Goal: Task Accomplishment & Management: Use online tool/utility

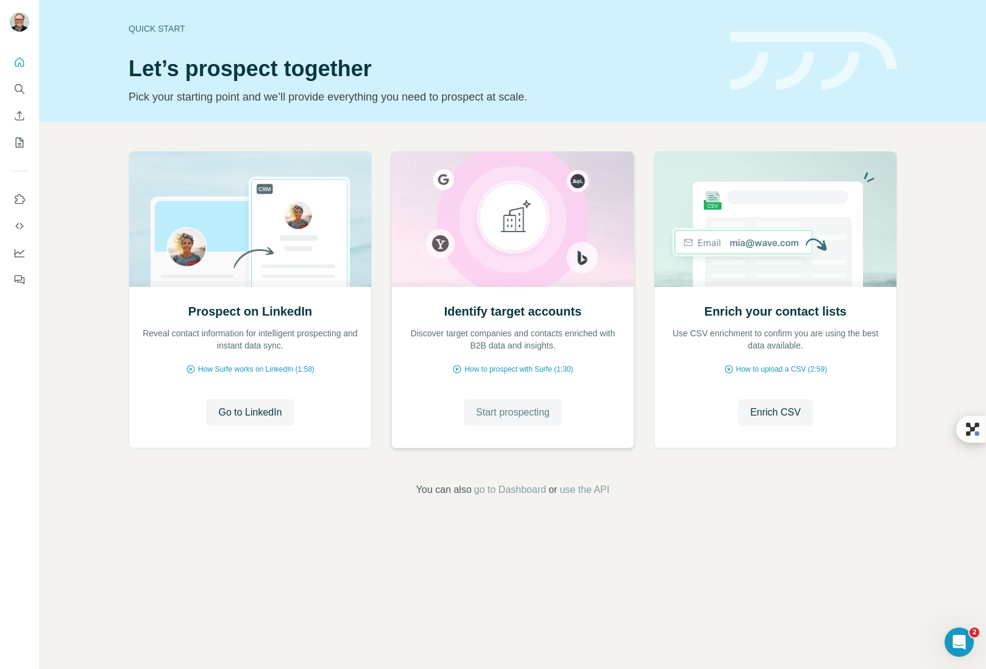
click at [510, 416] on span "Start prospecting" at bounding box center [513, 412] width 74 height 15
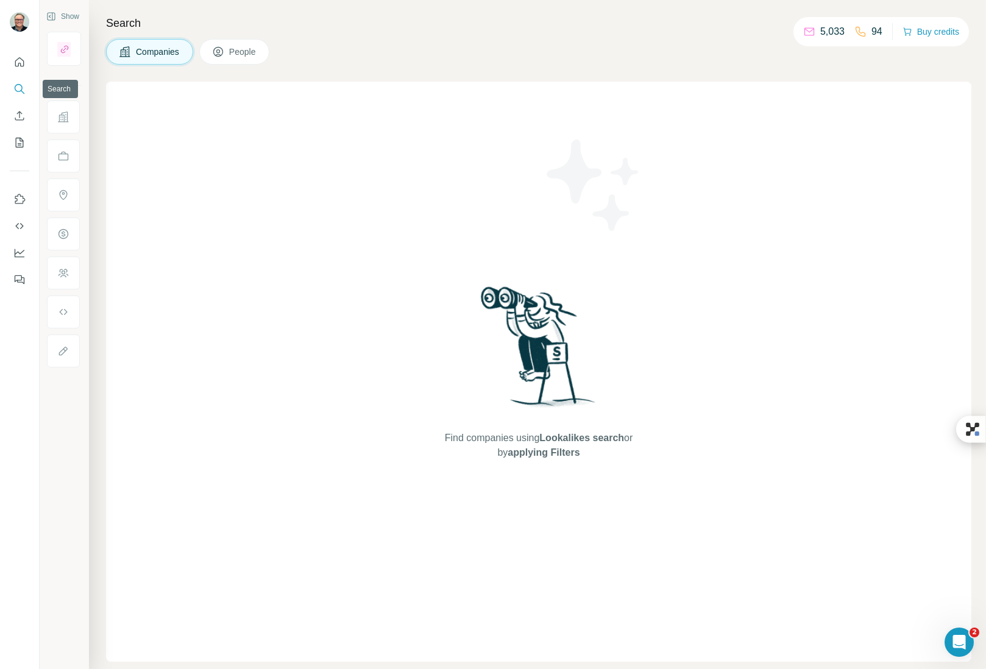
click at [15, 83] on icon "Search" at bounding box center [19, 89] width 12 height 12
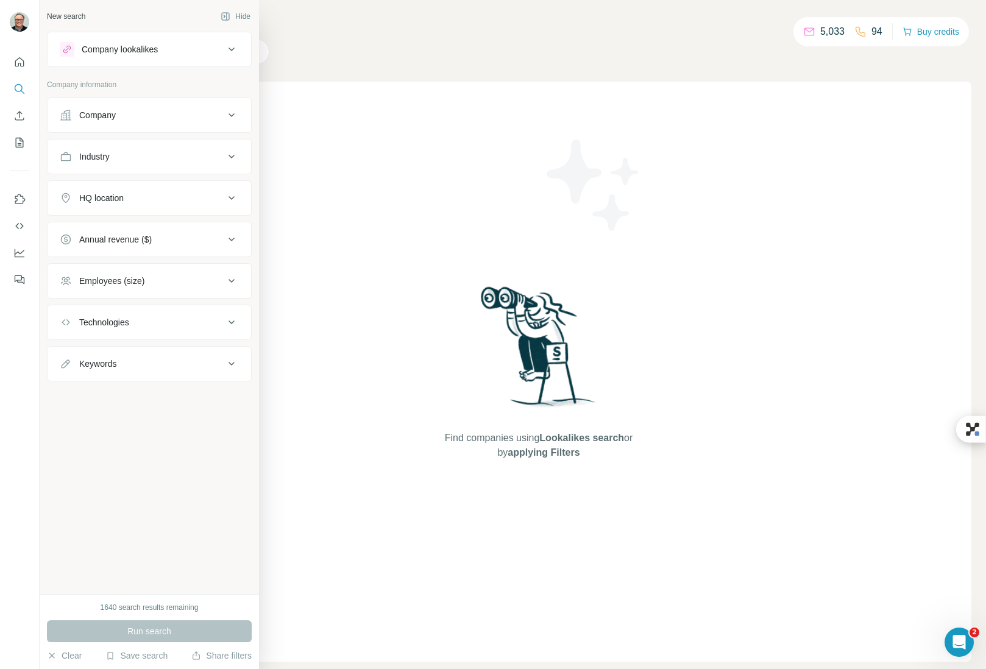
click at [175, 48] on div "Company lookalikes" at bounding box center [142, 49] width 165 height 15
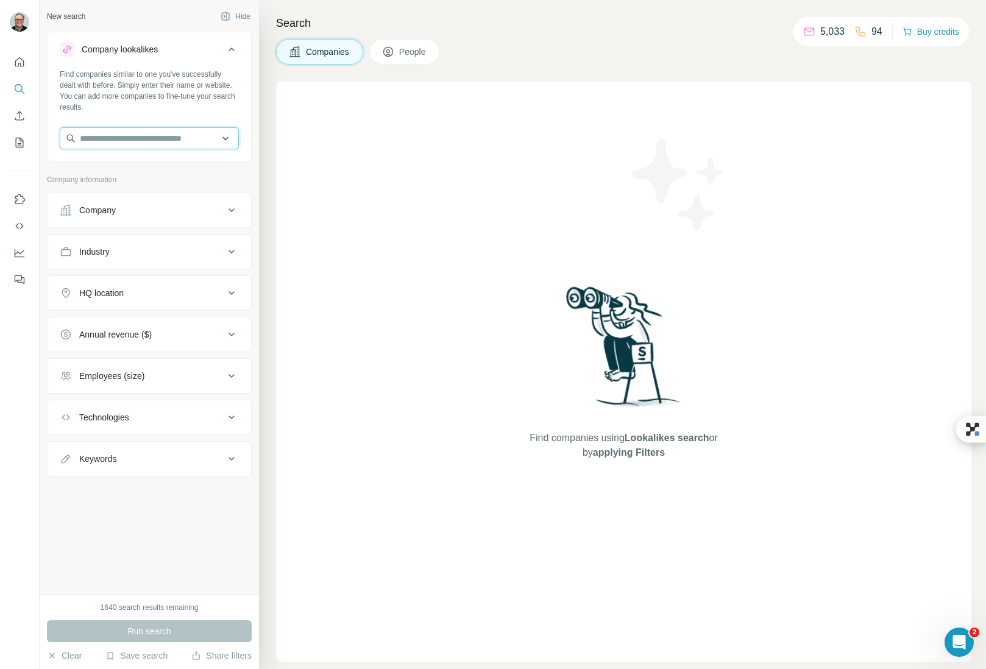
click at [171, 143] on input "text" at bounding box center [149, 138] width 179 height 22
click at [154, 140] on input "text" at bounding box center [149, 138] width 179 height 22
paste input "**********"
type input "**********"
click at [165, 170] on div "KirkpatrickPrice [DOMAIN_NAME]" at bounding box center [149, 171] width 173 height 33
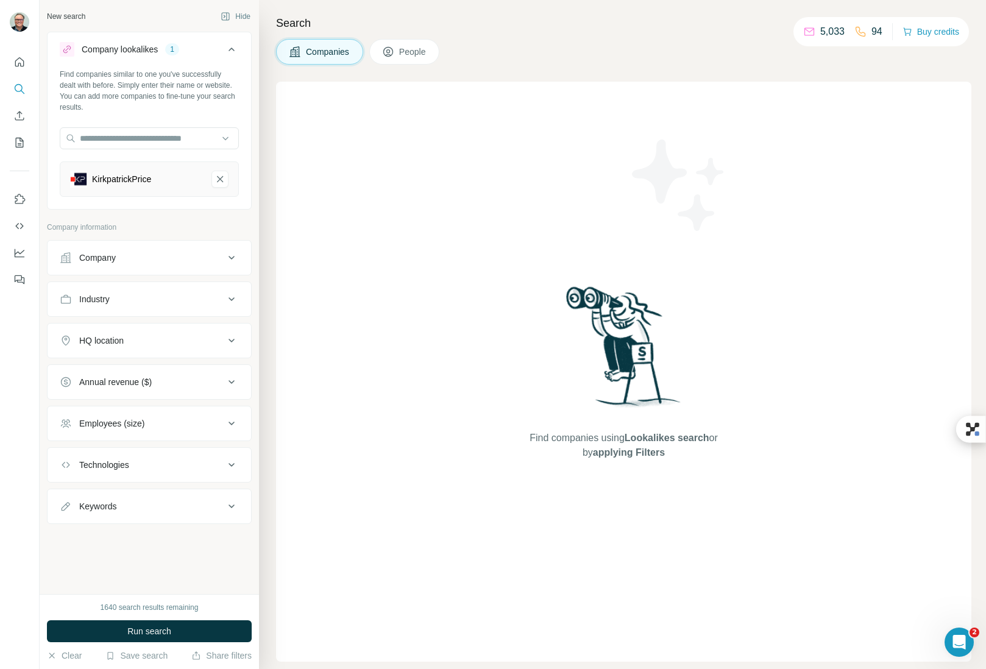
click at [140, 261] on div "Company" at bounding box center [142, 258] width 165 height 12
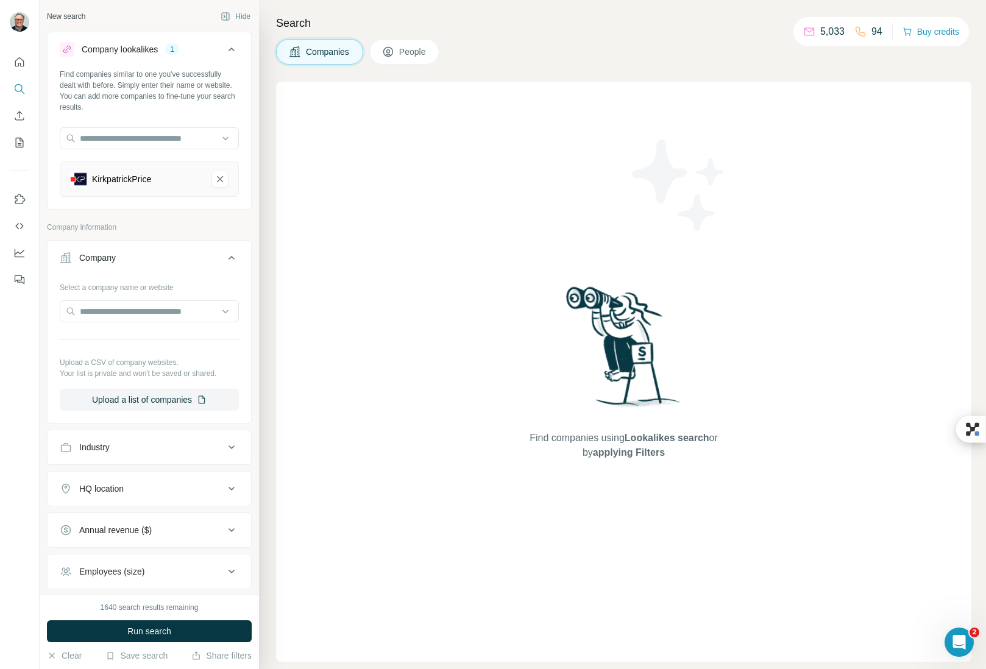
click at [141, 260] on div "Company" at bounding box center [142, 258] width 165 height 12
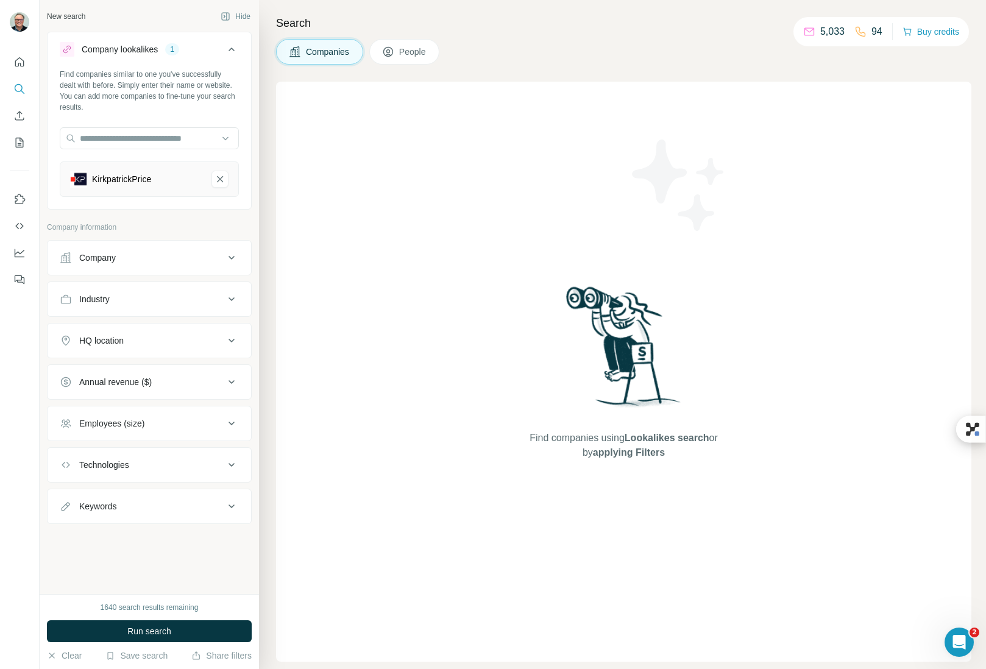
click at [48, 243] on button "Company" at bounding box center [150, 257] width 204 height 29
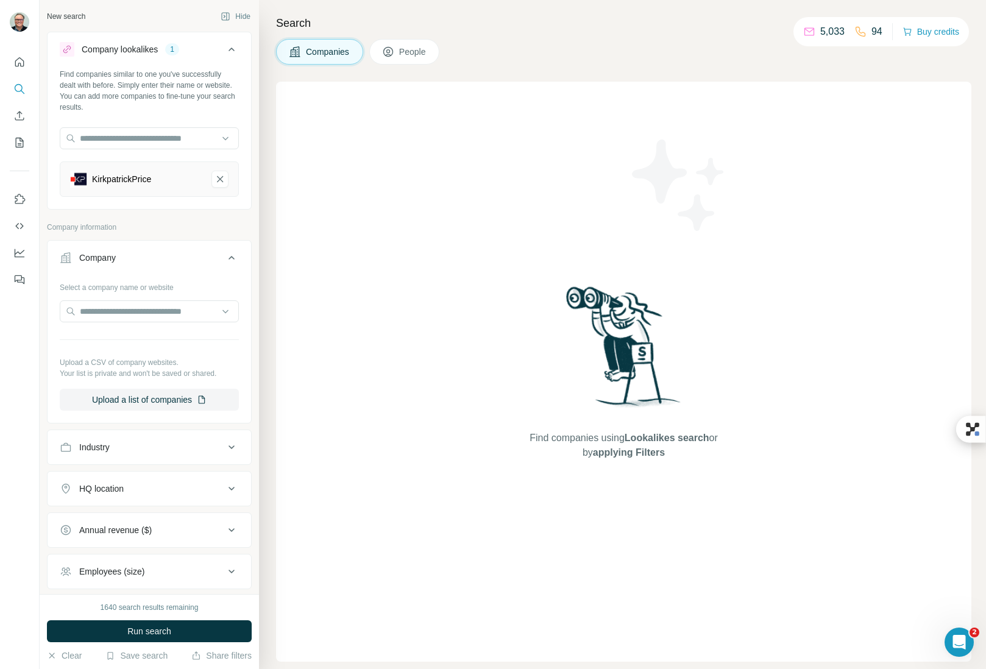
click at [224, 254] on icon at bounding box center [231, 257] width 15 height 15
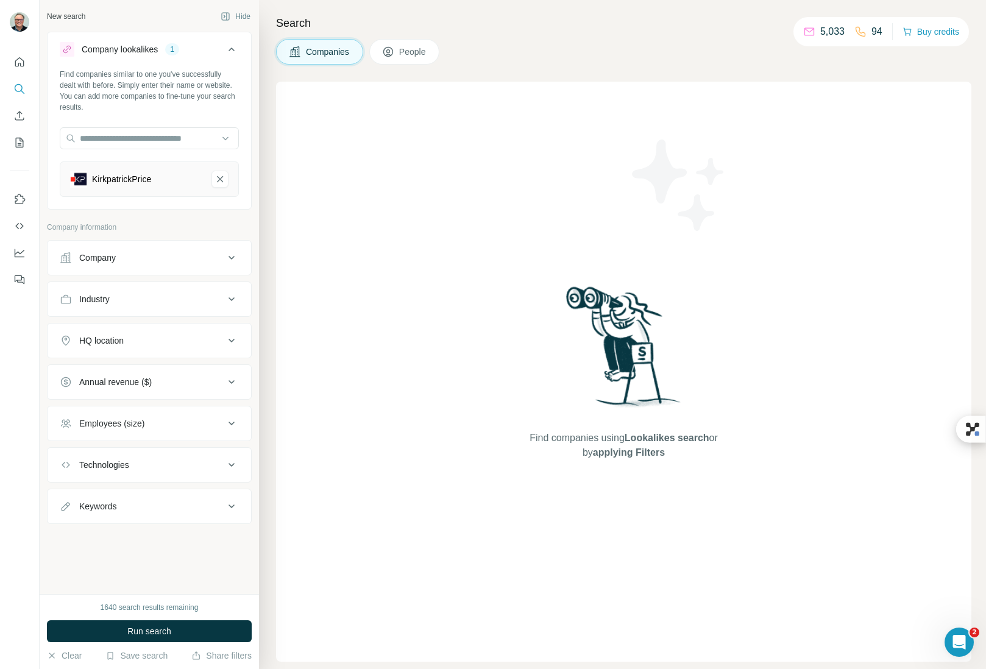
click at [190, 182] on div "KirkpatrickPrice" at bounding box center [136, 179] width 132 height 17
click at [143, 631] on span "Run search" at bounding box center [149, 631] width 44 height 12
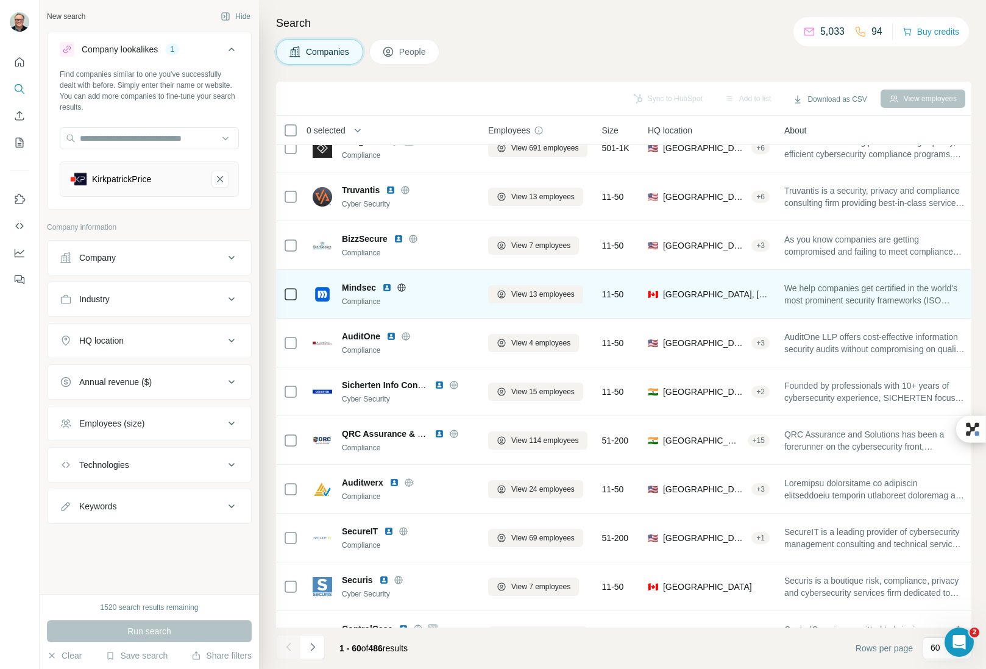
scroll to position [11, 0]
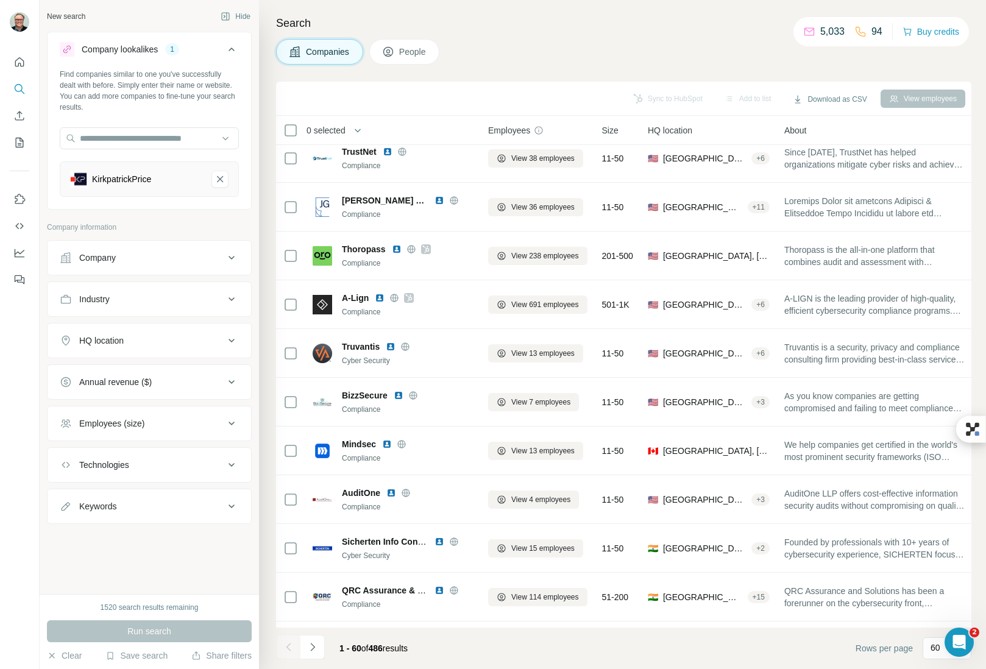
click at [190, 345] on div "HQ location" at bounding box center [142, 341] width 165 height 12
click at [174, 371] on input "text" at bounding box center [149, 371] width 179 height 22
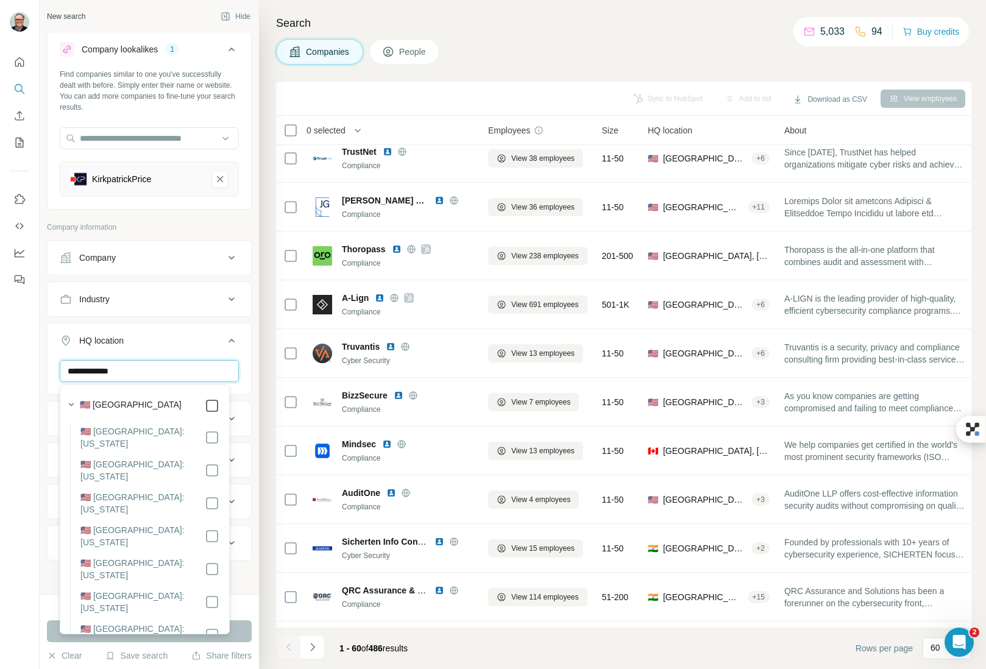
type input "**********"
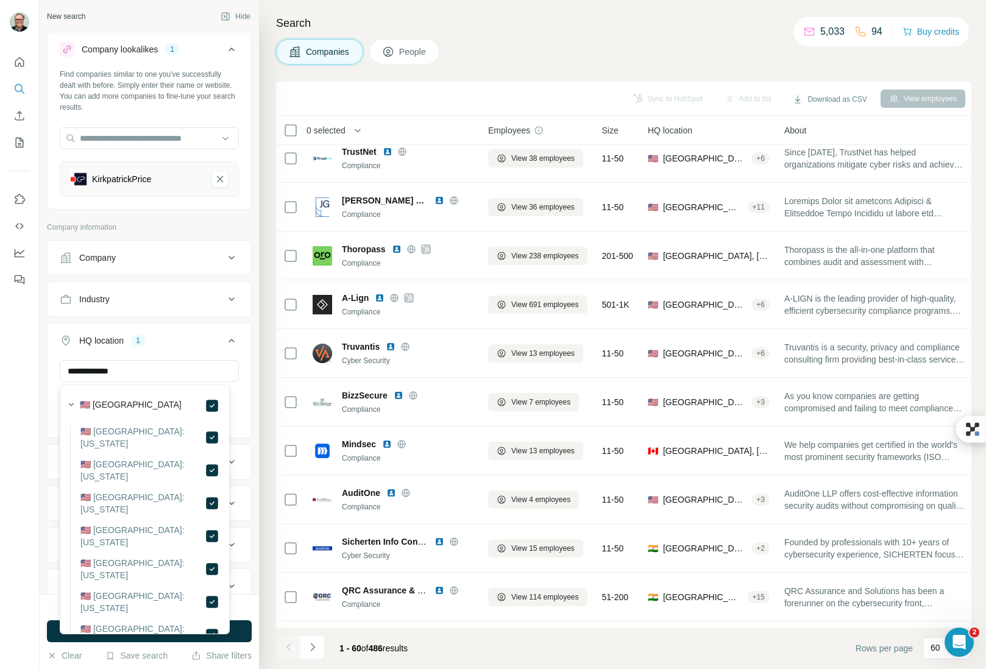
click at [186, 350] on button "HQ location 1" at bounding box center [150, 343] width 204 height 34
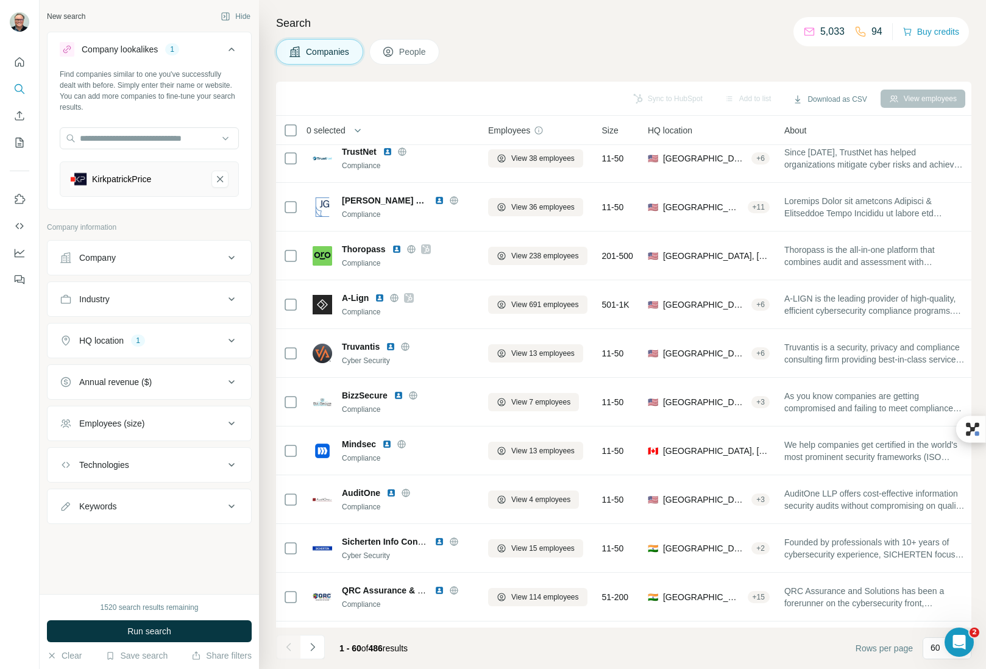
click at [193, 386] on div "Annual revenue ($)" at bounding box center [142, 382] width 165 height 12
click at [68, 452] on icon at bounding box center [67, 454] width 15 height 15
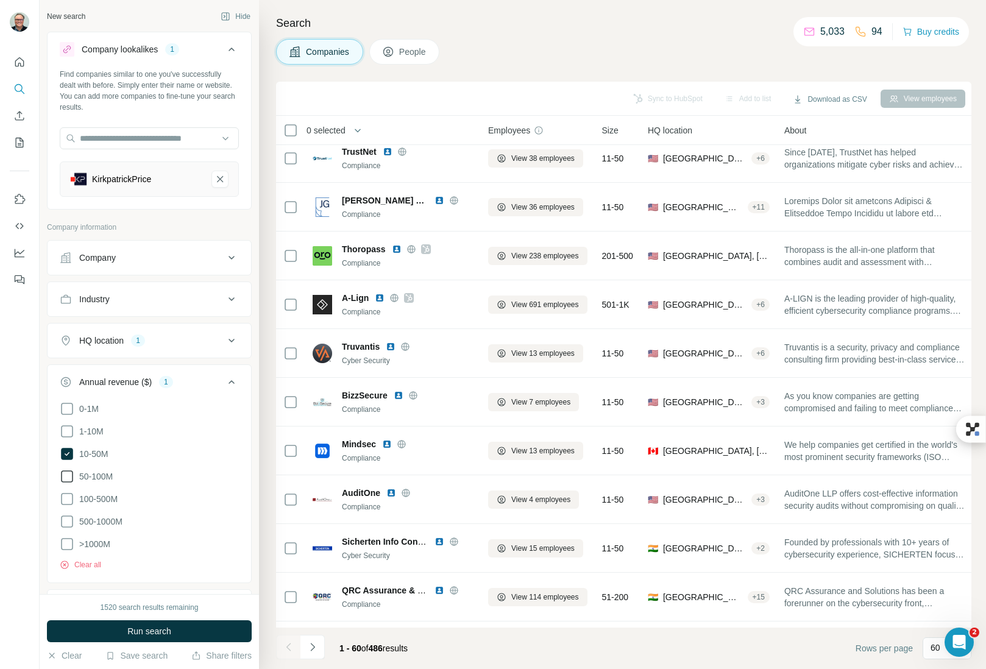
click at [66, 472] on icon at bounding box center [67, 476] width 15 height 15
click at [67, 497] on icon at bounding box center [67, 499] width 15 height 15
click at [199, 379] on div "Annual revenue ($) 3" at bounding box center [142, 382] width 165 height 12
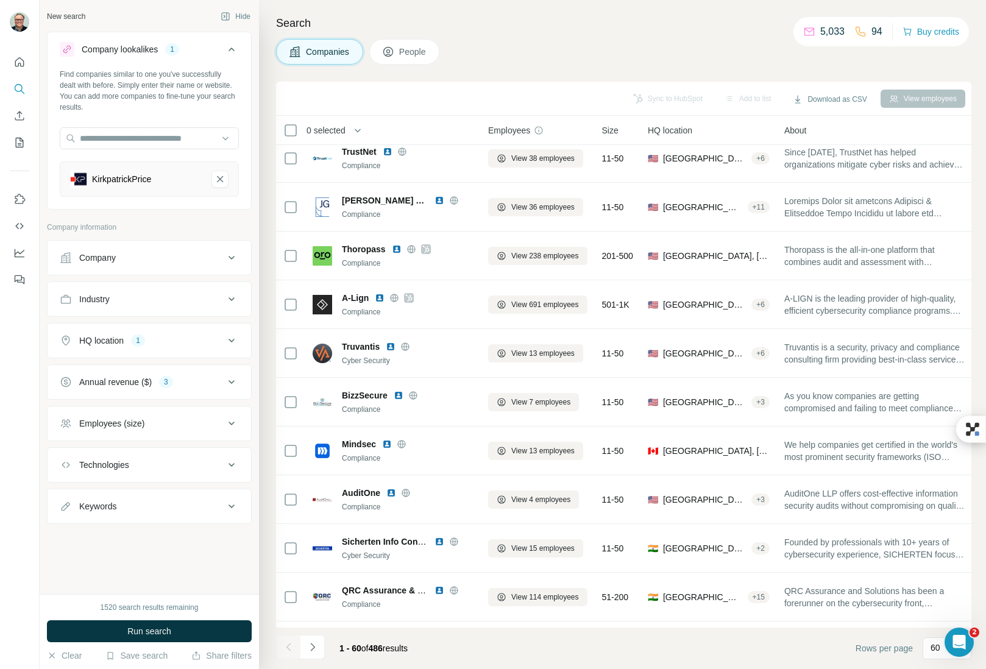
click at [178, 424] on div "Employees (size)" at bounding box center [142, 423] width 165 height 12
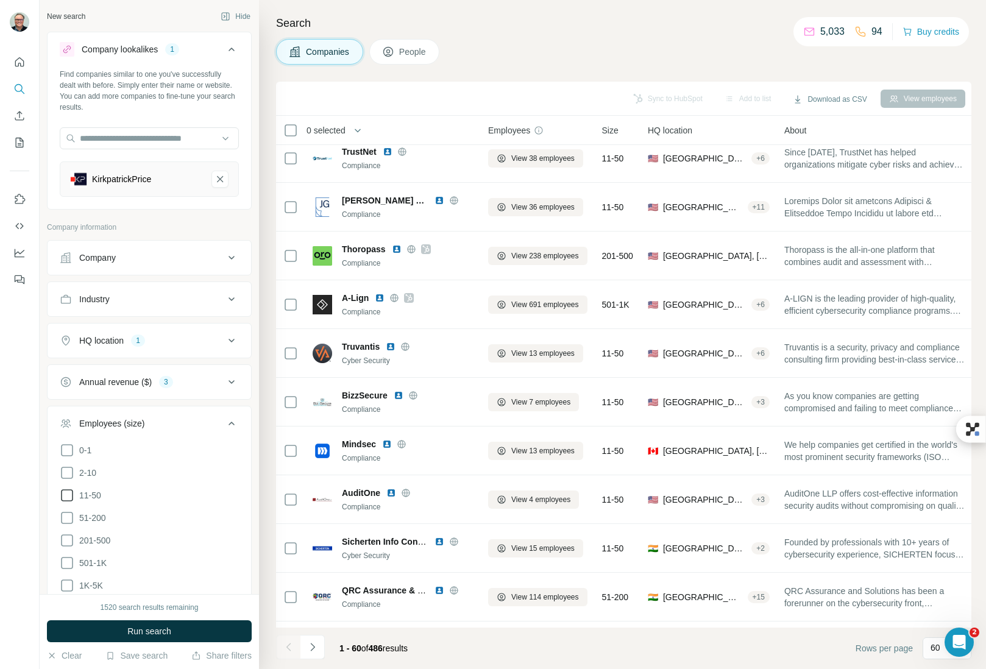
click at [68, 495] on icon at bounding box center [67, 495] width 15 height 15
click at [66, 517] on icon at bounding box center [67, 518] width 15 height 15
click at [66, 539] on icon at bounding box center [67, 540] width 15 height 15
click at [68, 494] on icon at bounding box center [67, 495] width 12 height 12
click at [192, 418] on div "Employees (size) 2" at bounding box center [142, 423] width 165 height 12
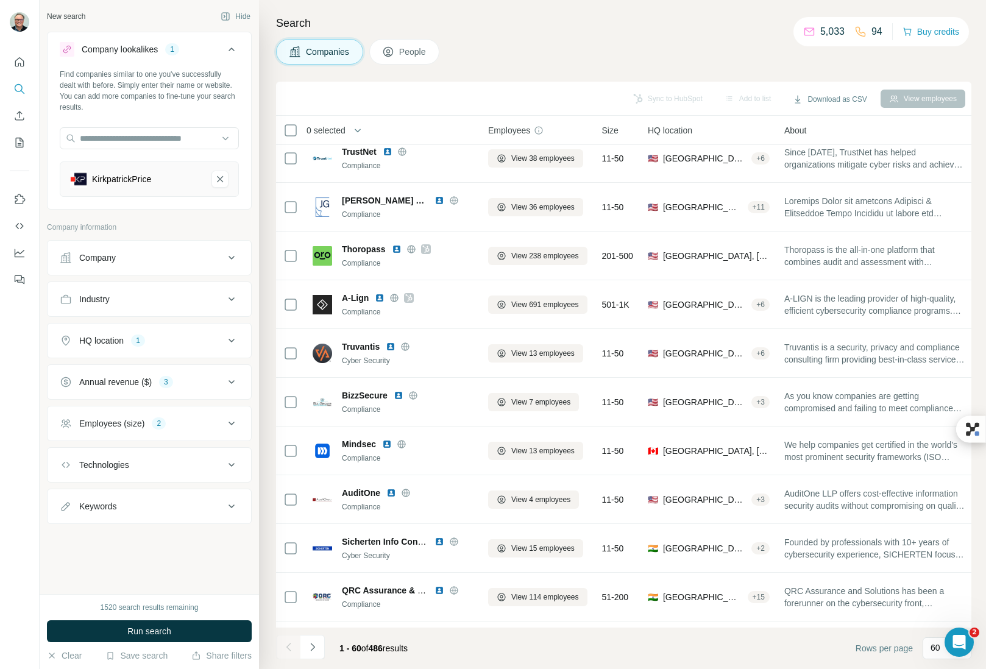
click at [169, 463] on div "Technologies" at bounding box center [142, 465] width 165 height 12
click at [145, 500] on input "text" at bounding box center [149, 495] width 179 height 22
type input "*"
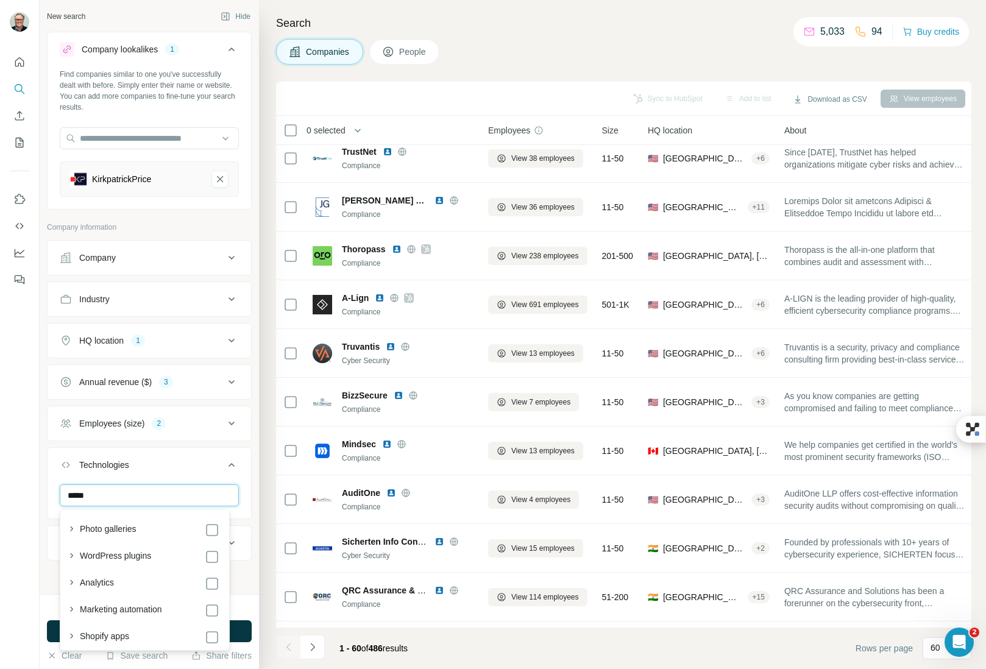
type input "******"
click at [124, 501] on input "******" at bounding box center [149, 495] width 179 height 22
click at [124, 500] on input "******" at bounding box center [149, 495] width 179 height 22
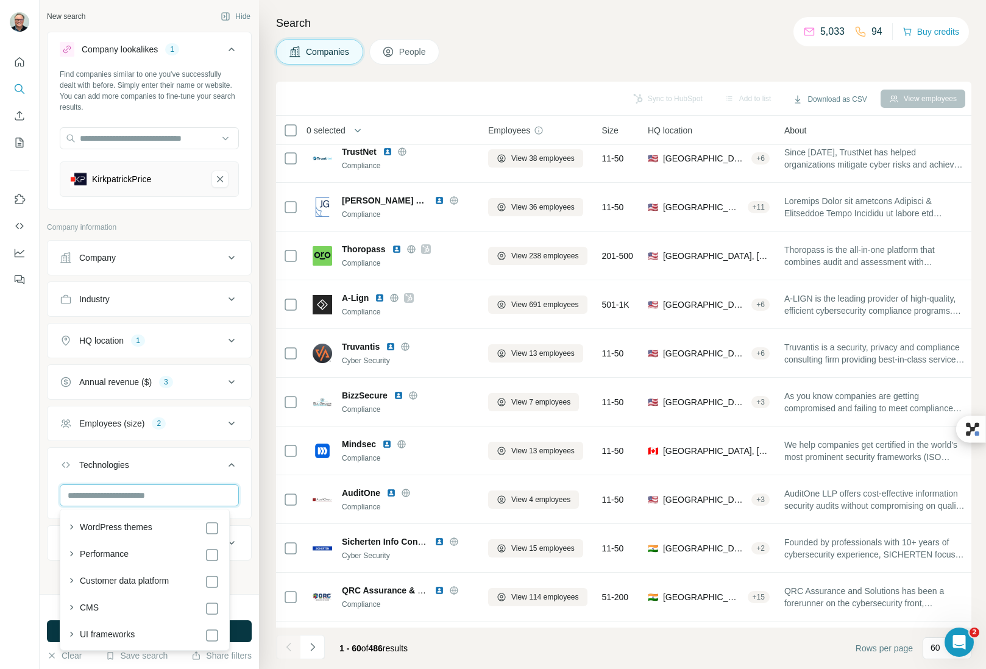
scroll to position [90, 0]
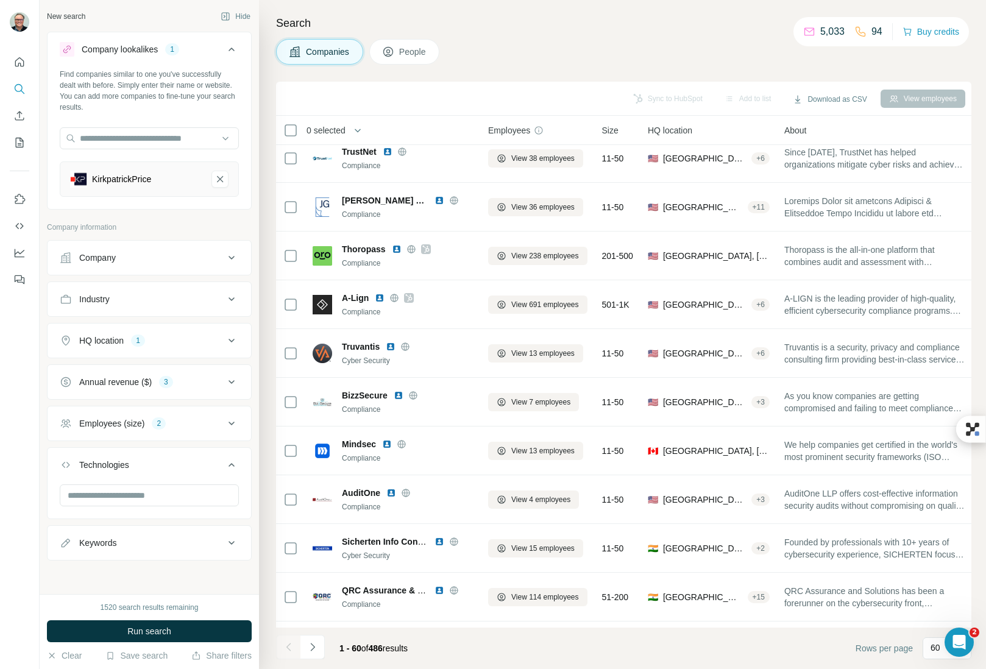
click at [44, 462] on div "New search Hide Company lookalikes 1 Find companies similar to one you've succe…" at bounding box center [149, 297] width 219 height 594
click at [149, 631] on span "Run search" at bounding box center [149, 631] width 44 height 12
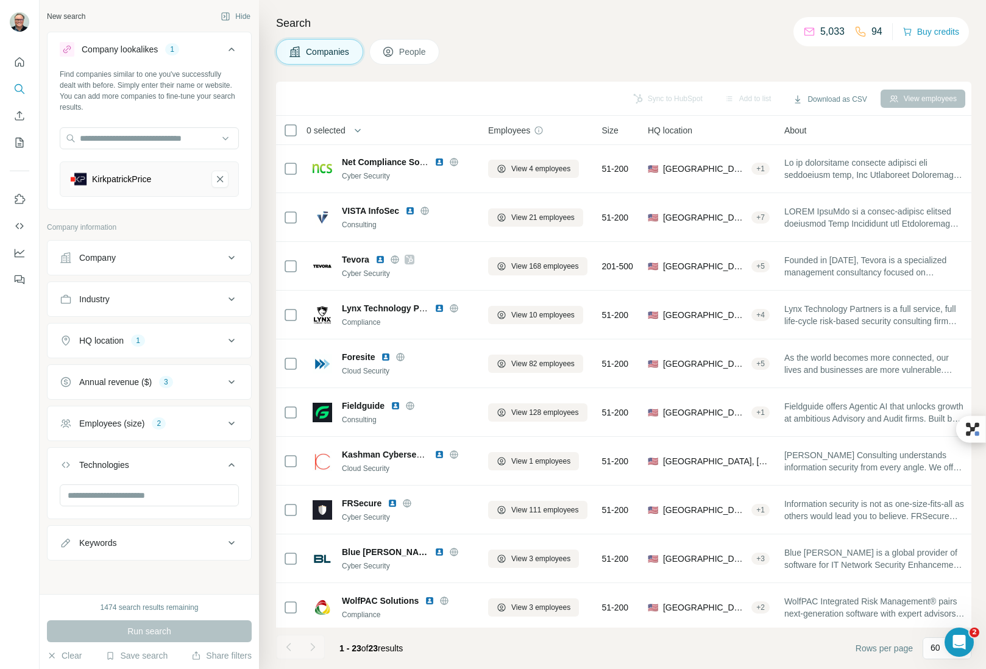
scroll to position [645, 0]
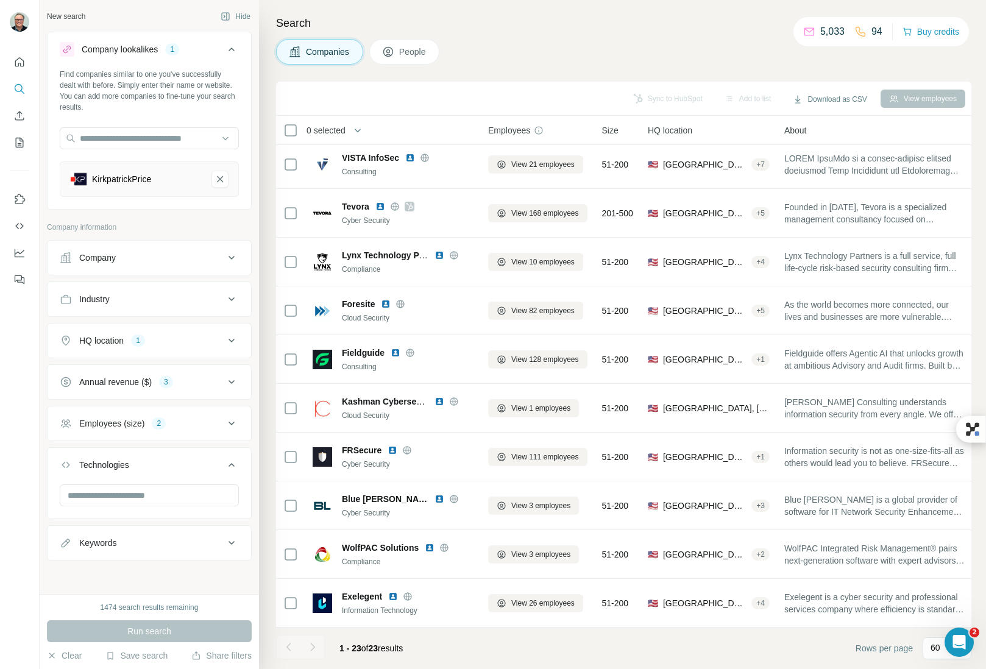
click at [202, 382] on div "Annual revenue ($) 3" at bounding box center [142, 382] width 165 height 12
click at [194, 376] on div "Annual revenue ($) 3" at bounding box center [142, 382] width 165 height 12
click at [199, 422] on div "Employees (size) 2" at bounding box center [142, 423] width 165 height 12
click at [66, 494] on icon at bounding box center [67, 495] width 15 height 15
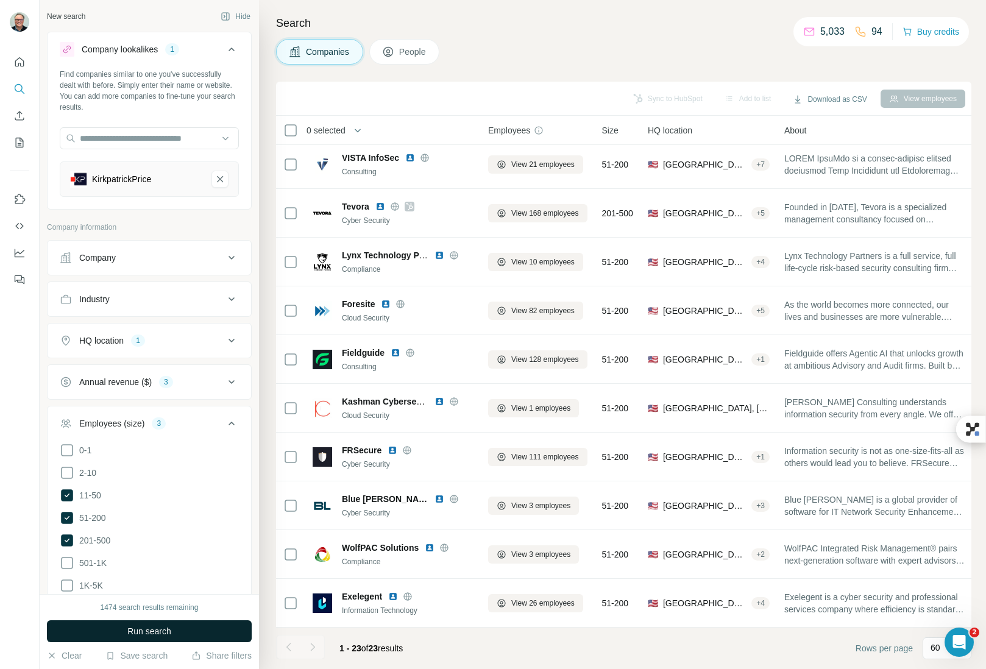
click at [158, 628] on span "Run search" at bounding box center [149, 631] width 44 height 12
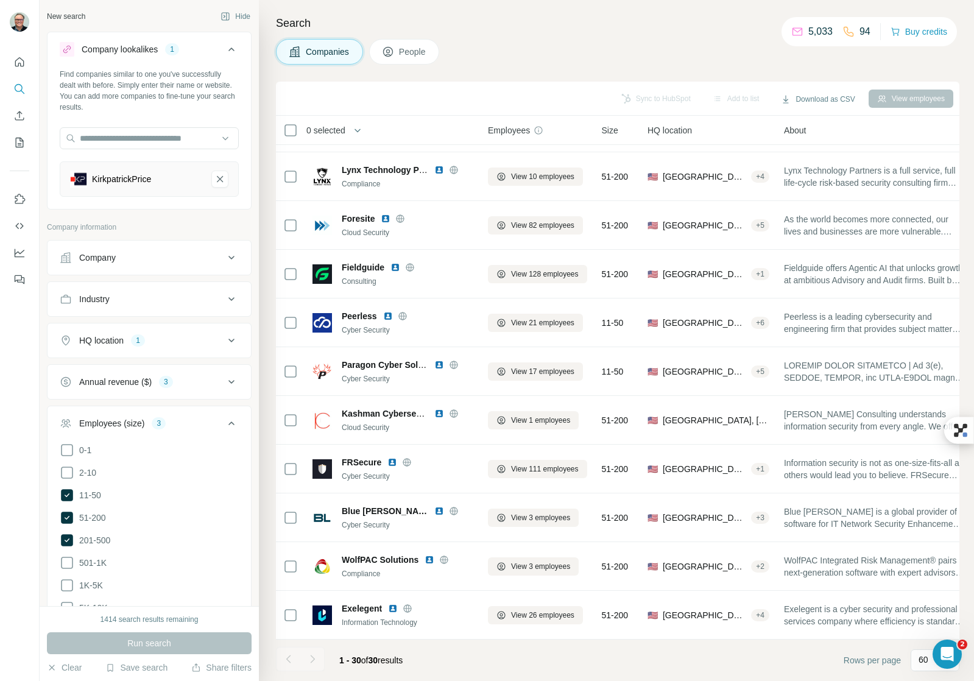
scroll to position [974, 0]
